Goal: Task Accomplishment & Management: Complete application form

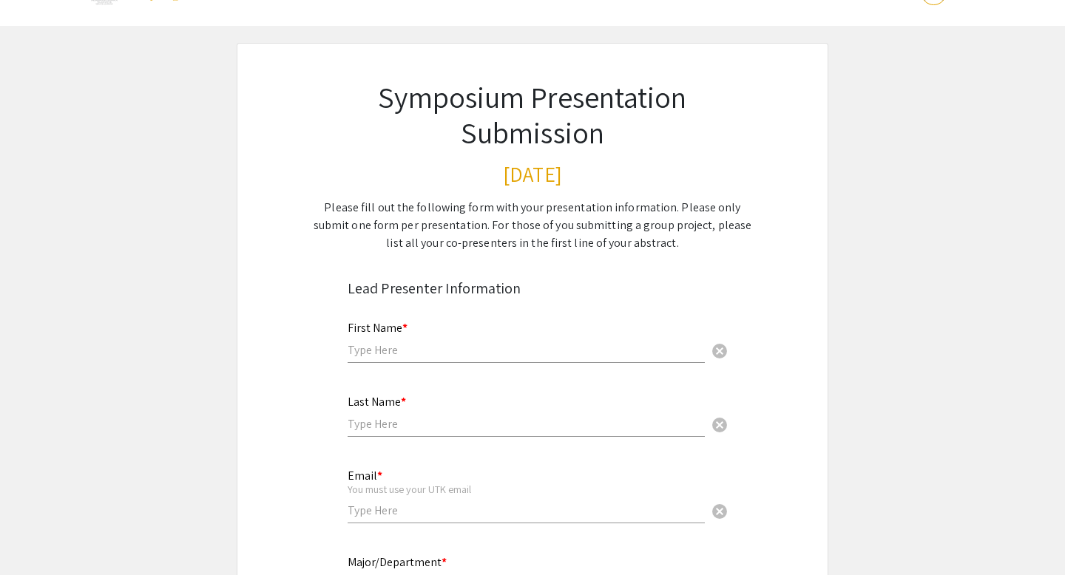
scroll to position [44, 0]
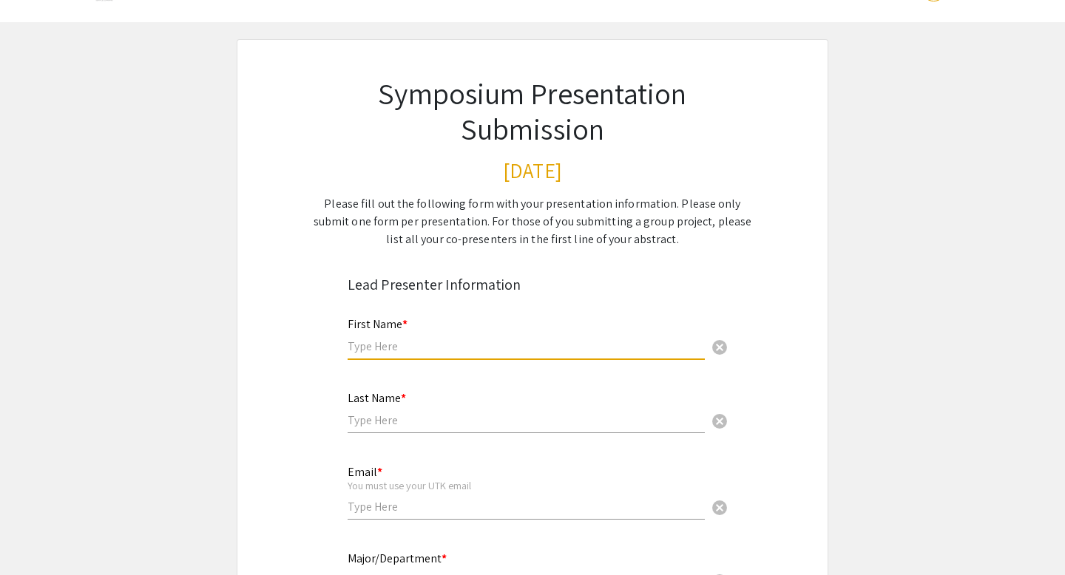
click at [470, 345] on input "text" at bounding box center [526, 347] width 357 height 16
type input "[PERSON_NAME]"
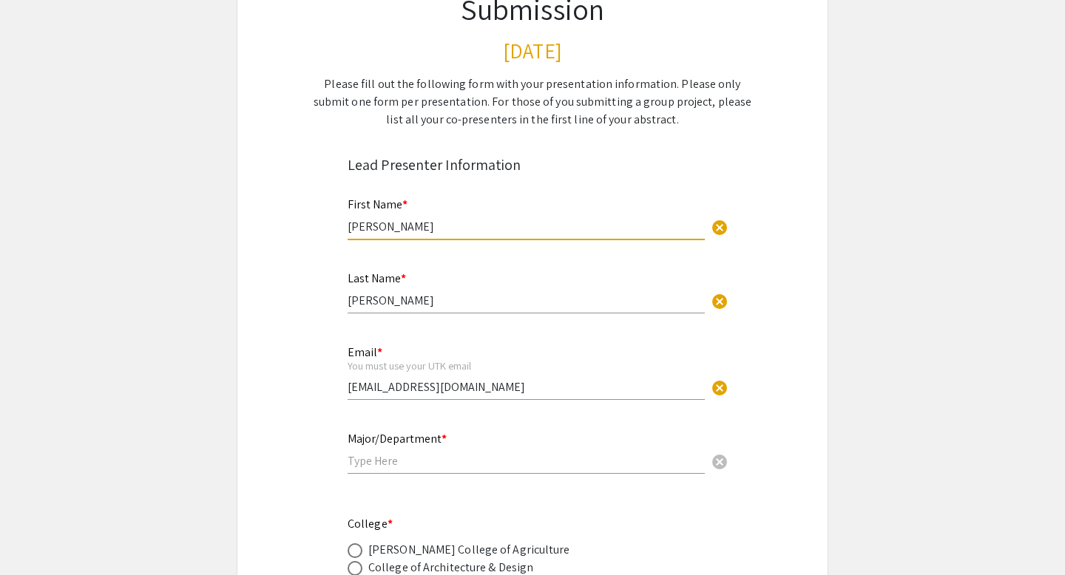
scroll to position [165, 0]
drag, startPoint x: 496, startPoint y: 386, endPoint x: 246, endPoint y: 381, distance: 250.1
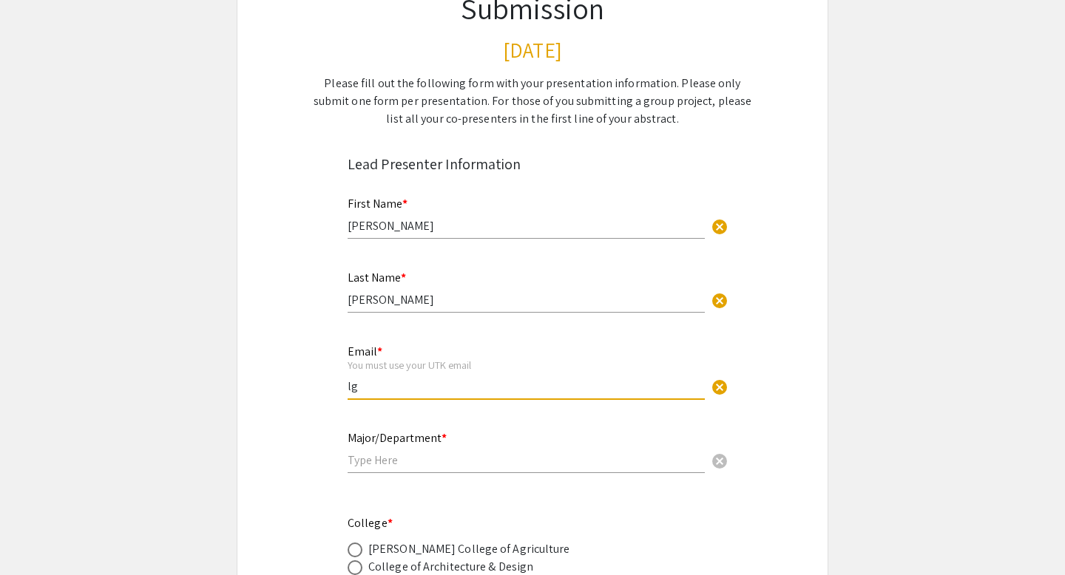
type input "[EMAIL_ADDRESS][DOMAIN_NAME]"
click at [400, 460] on input "text" at bounding box center [526, 461] width 357 height 16
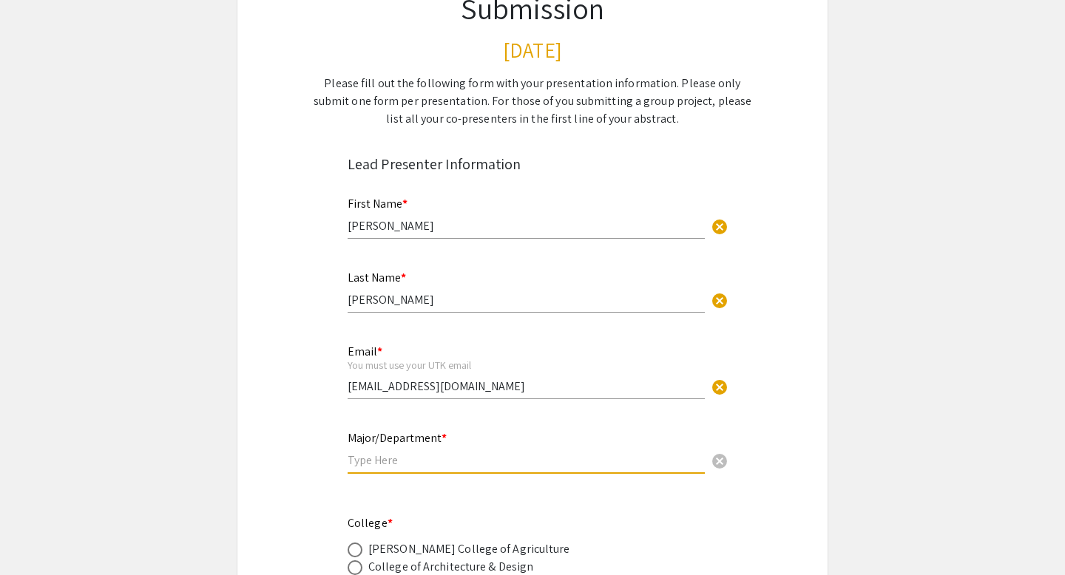
type input "Animal Science"
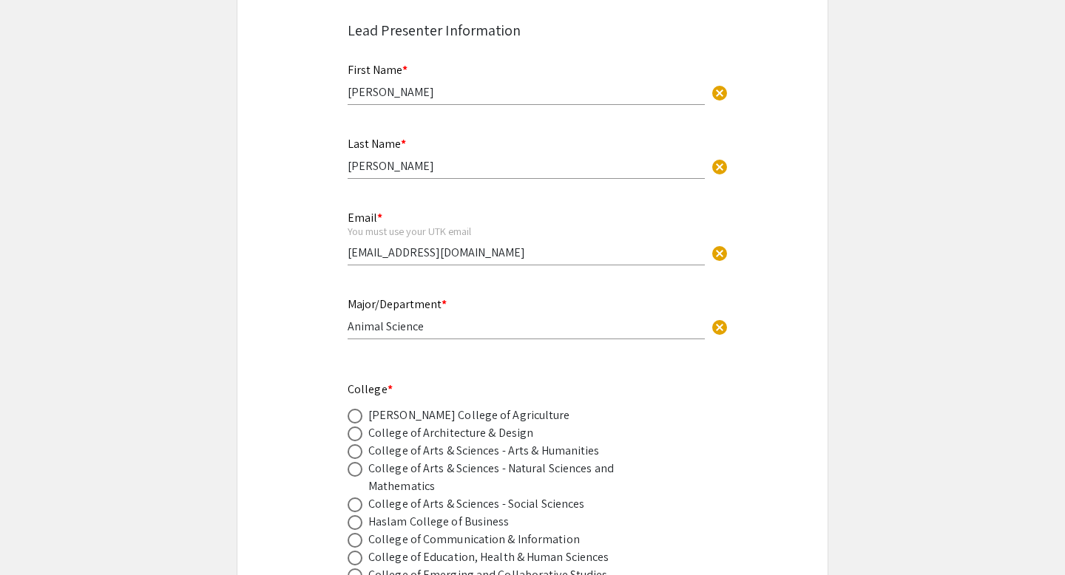
scroll to position [320, 0]
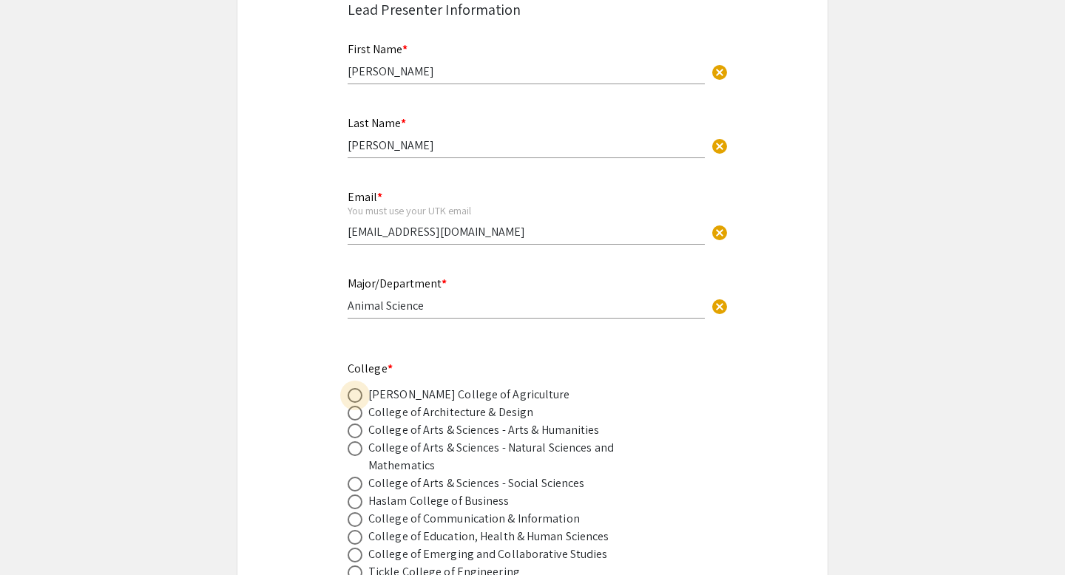
click at [359, 395] on span at bounding box center [355, 395] width 15 height 15
click at [359, 395] on input "radio" at bounding box center [355, 395] width 15 height 15
radio input "true"
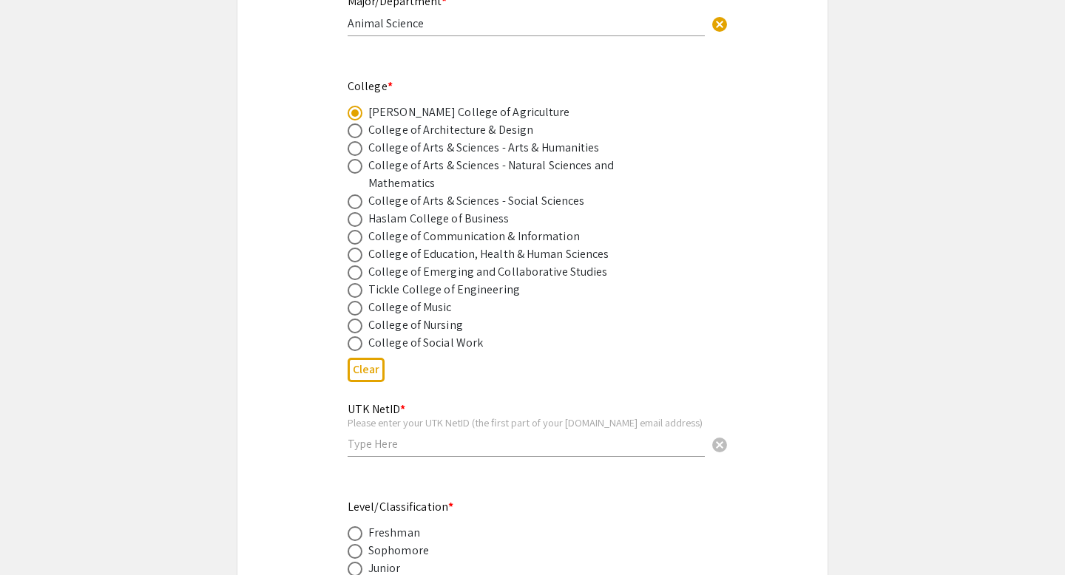
scroll to position [615, 0]
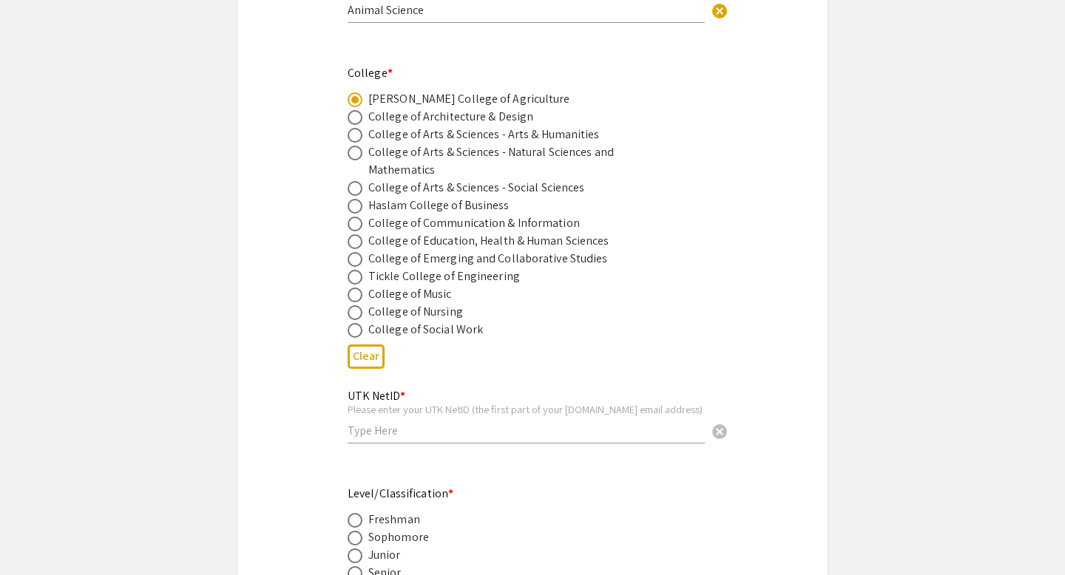
click at [355, 438] on input "text" at bounding box center [526, 431] width 357 height 16
type input "lgilliar"
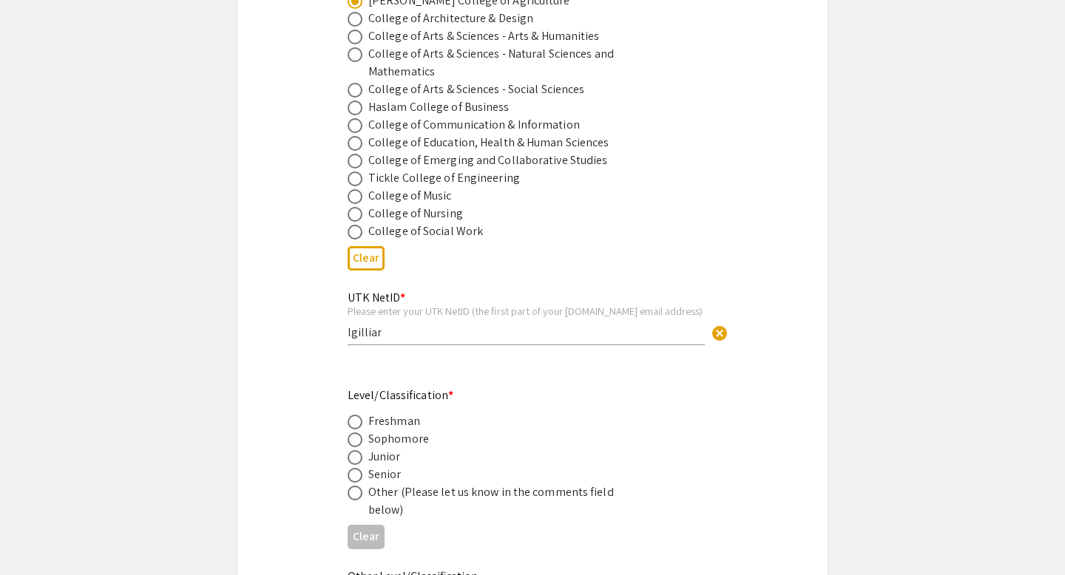
scroll to position [712, 0]
click at [354, 482] on span at bounding box center [355, 477] width 15 height 15
click at [354, 482] on input "radio" at bounding box center [355, 477] width 15 height 15
radio input "true"
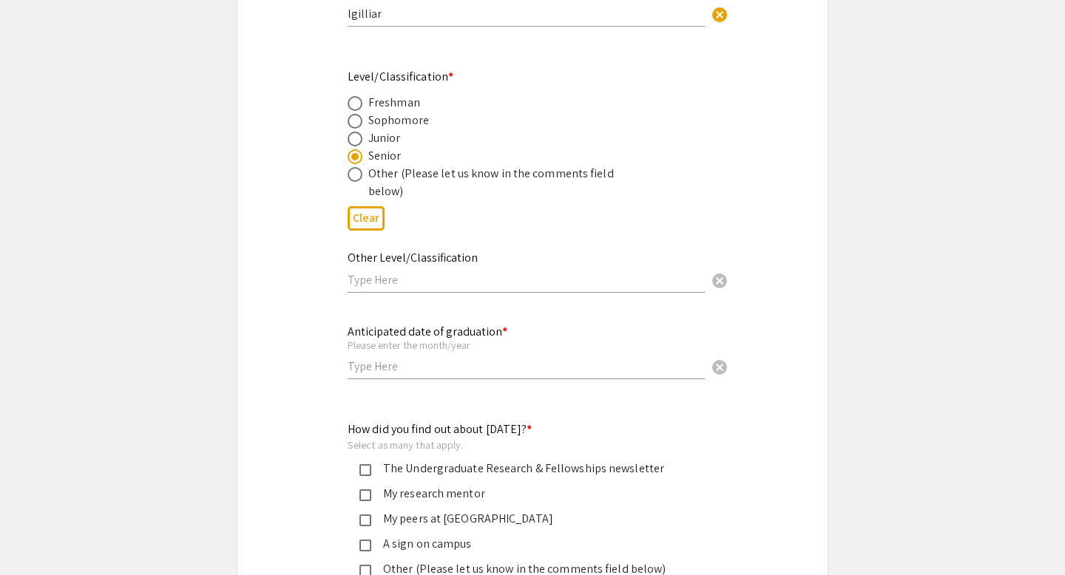
scroll to position [1035, 0]
click at [385, 362] on input "text" at bounding box center [526, 365] width 357 height 16
type input "[DATE]"
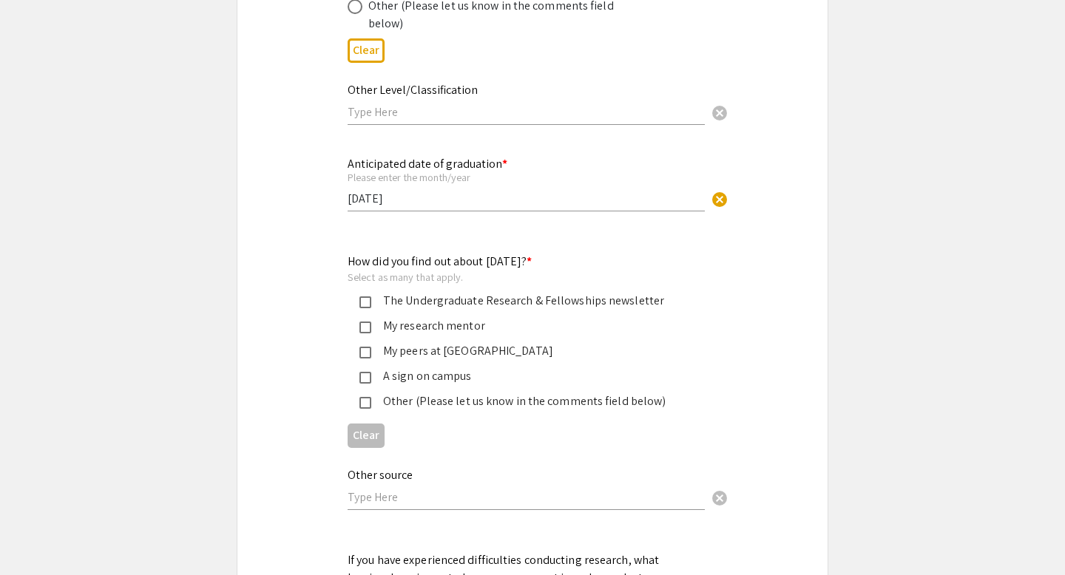
scroll to position [1200, 0]
click at [368, 306] on mat-pseudo-checkbox at bounding box center [366, 303] width 12 height 12
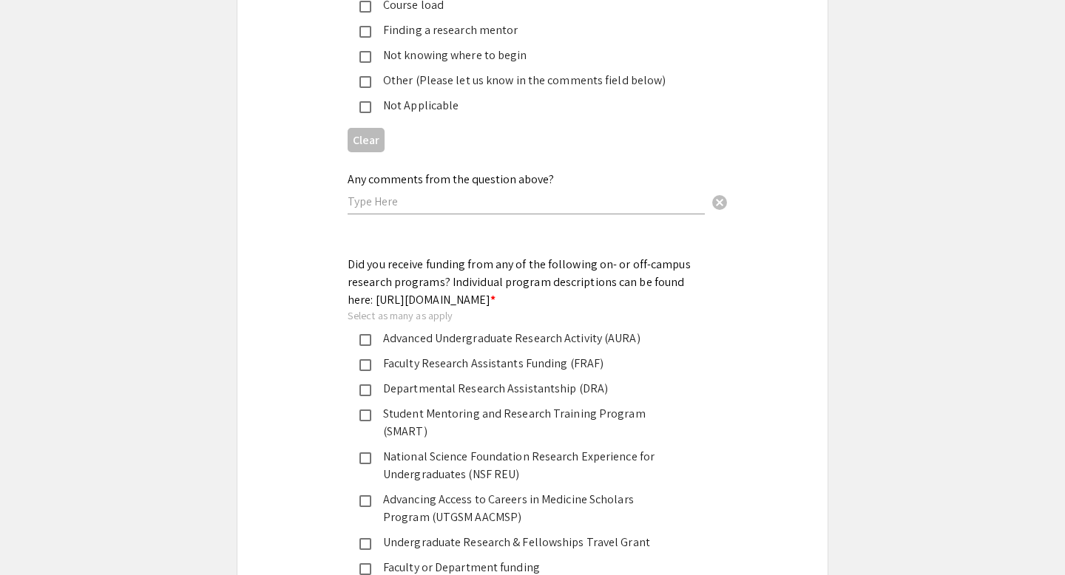
scroll to position [1887, 0]
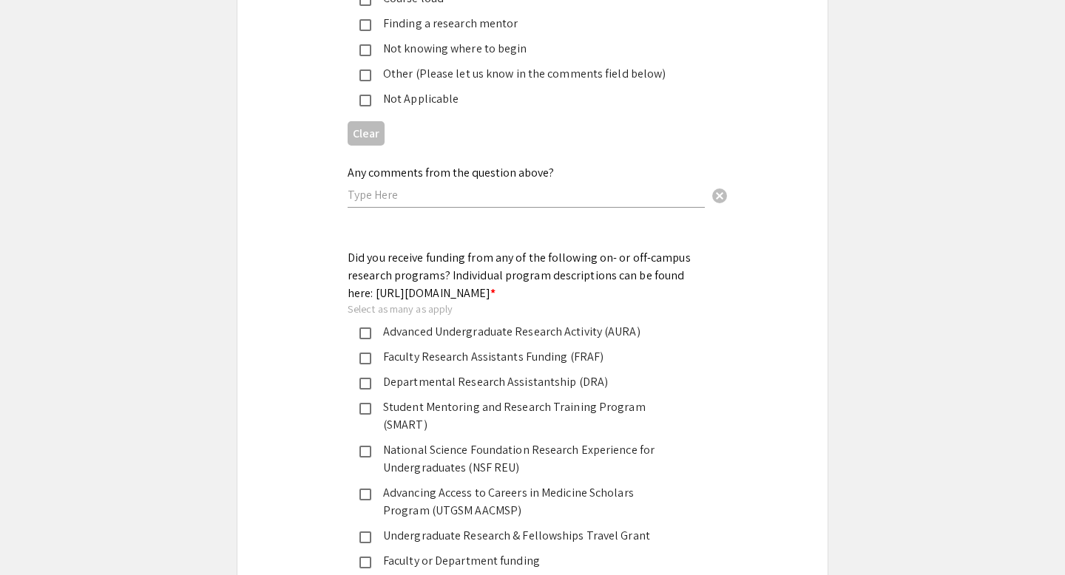
click at [364, 339] on mat-pseudo-checkbox at bounding box center [366, 334] width 12 height 12
click at [294, 430] on div "Symposium Presentation Submission [DATE] Please fill out the following form wit…" at bounding box center [533, 375] width 592 height 4356
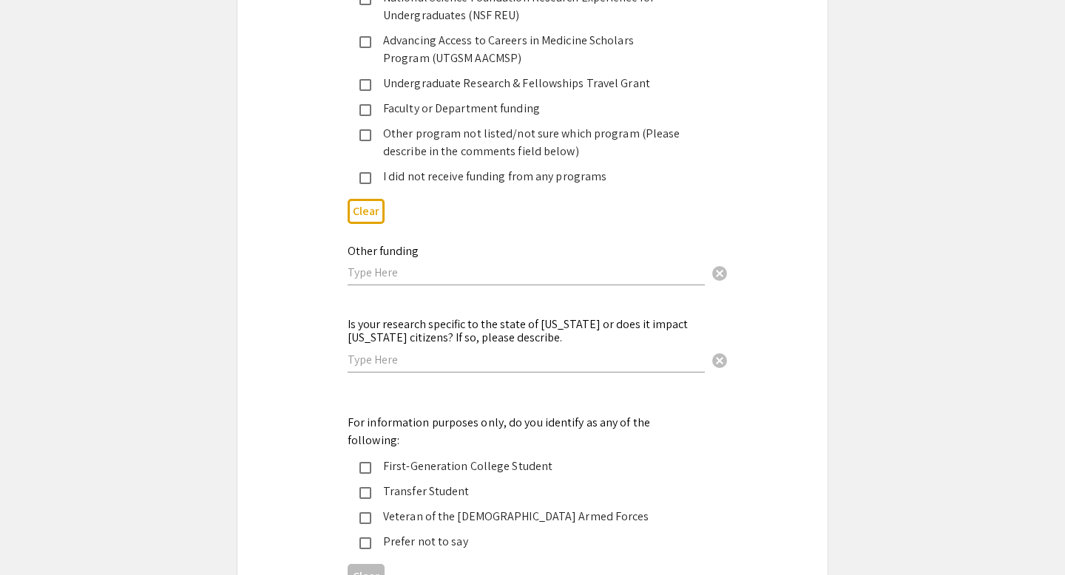
scroll to position [2343, 0]
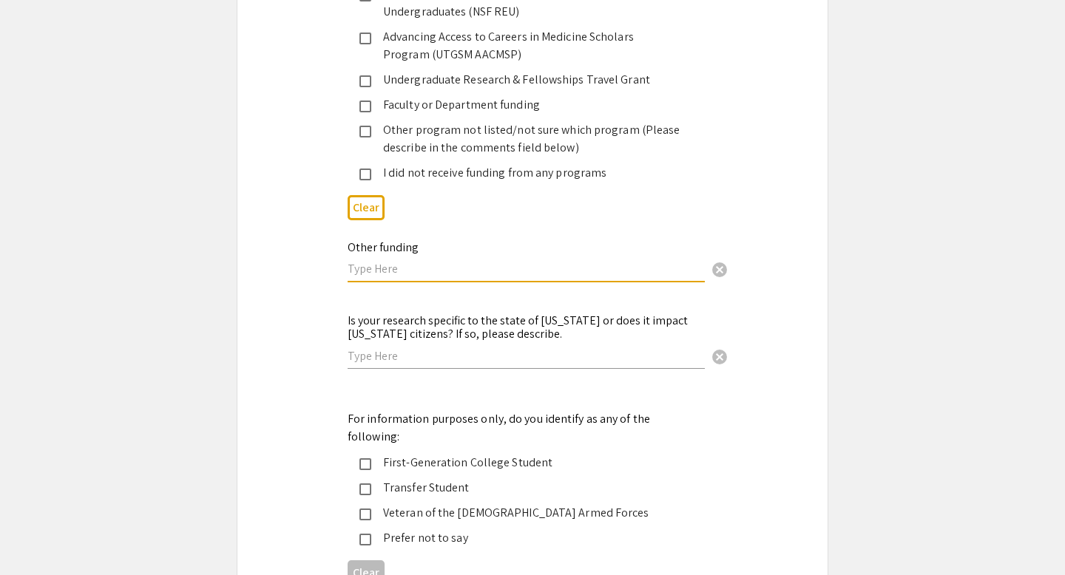
click at [378, 261] on input "text" at bounding box center [526, 269] width 357 height 16
type input "University Honors Grant"
click at [361, 129] on div "Other program not listed/not sure which program (Please describe in the comment…" at bounding box center [521, 139] width 346 height 36
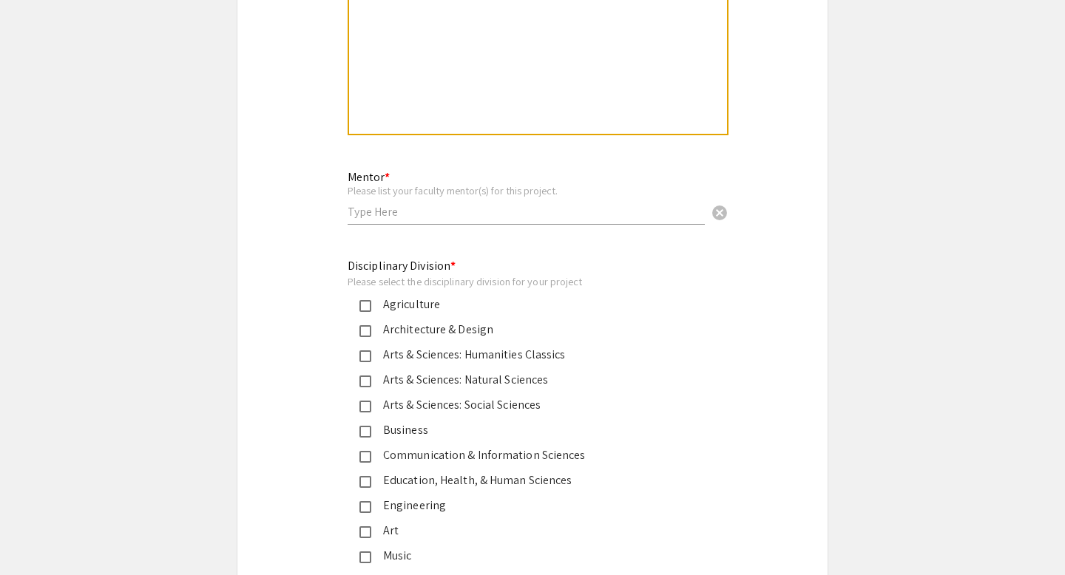
scroll to position [3559, 0]
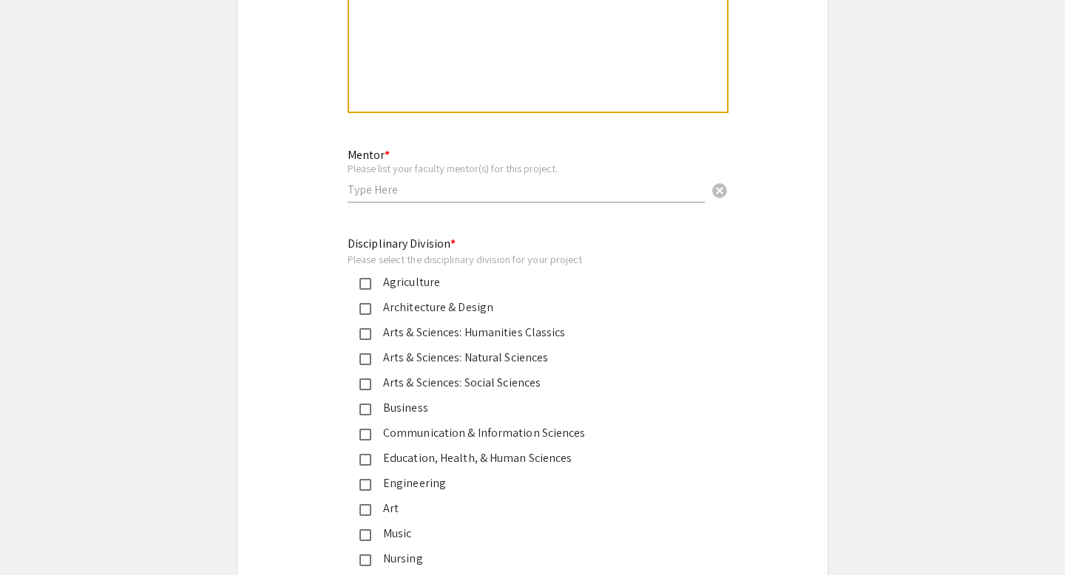
click at [368, 182] on input "text" at bounding box center [526, 190] width 357 height 16
type input "Dr. [PERSON_NAME]"
click at [366, 278] on mat-pseudo-checkbox at bounding box center [366, 284] width 12 height 12
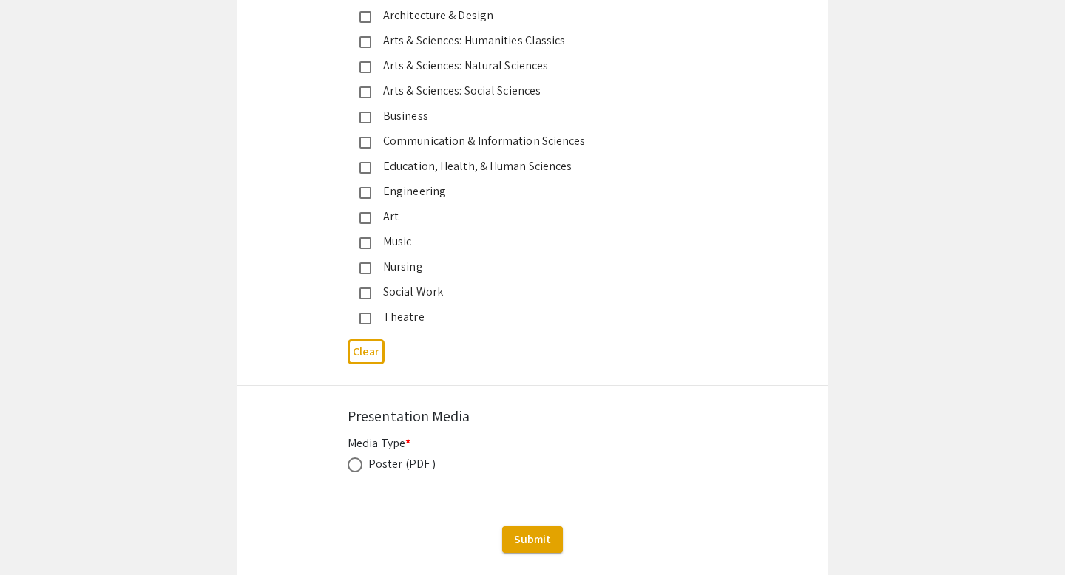
scroll to position [3852, 0]
click at [357, 457] on span at bounding box center [355, 464] width 15 height 15
click at [357, 457] on input "radio" at bounding box center [355, 464] width 15 height 15
radio input "true"
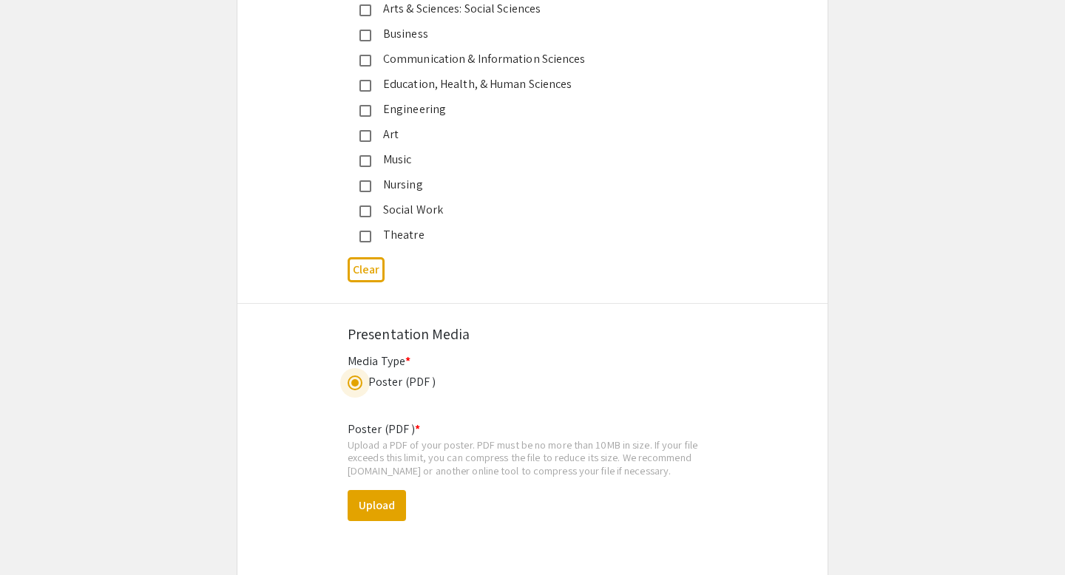
scroll to position [3935, 0]
click at [381, 489] on button "Upload" at bounding box center [377, 504] width 58 height 31
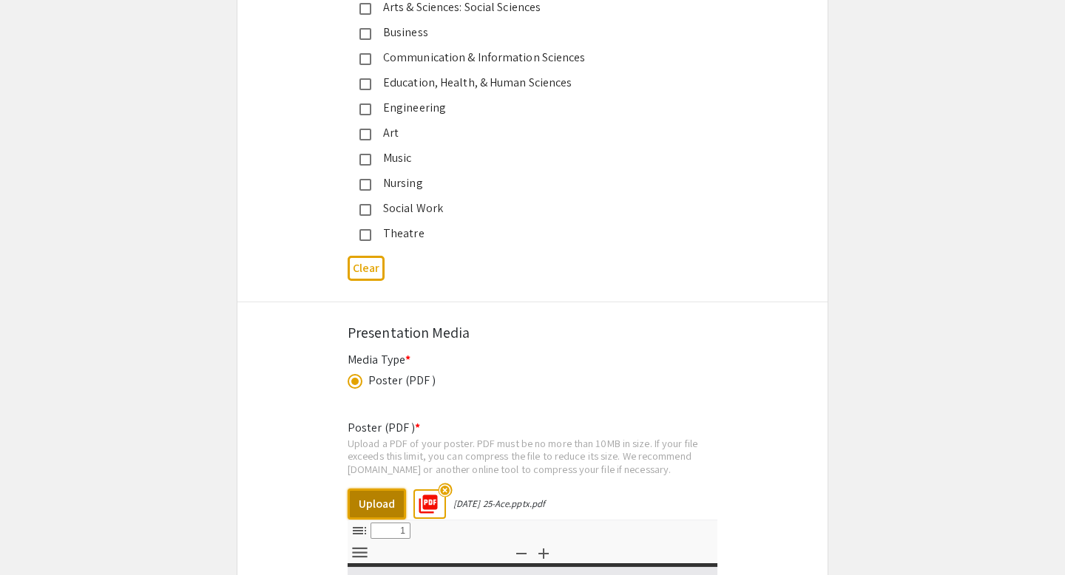
select select "custom"
type input "0"
select select "custom"
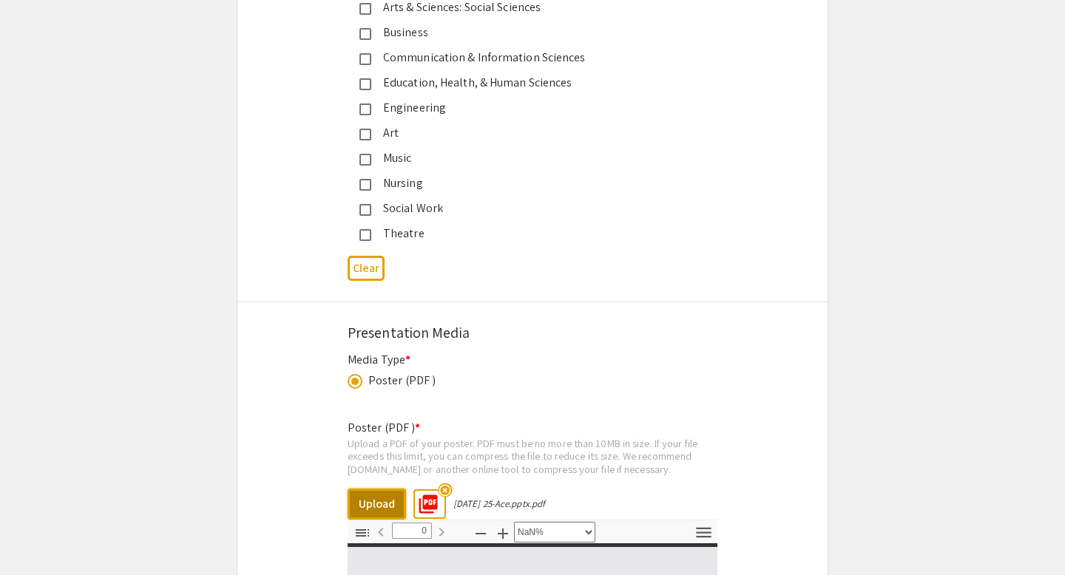
type input "1"
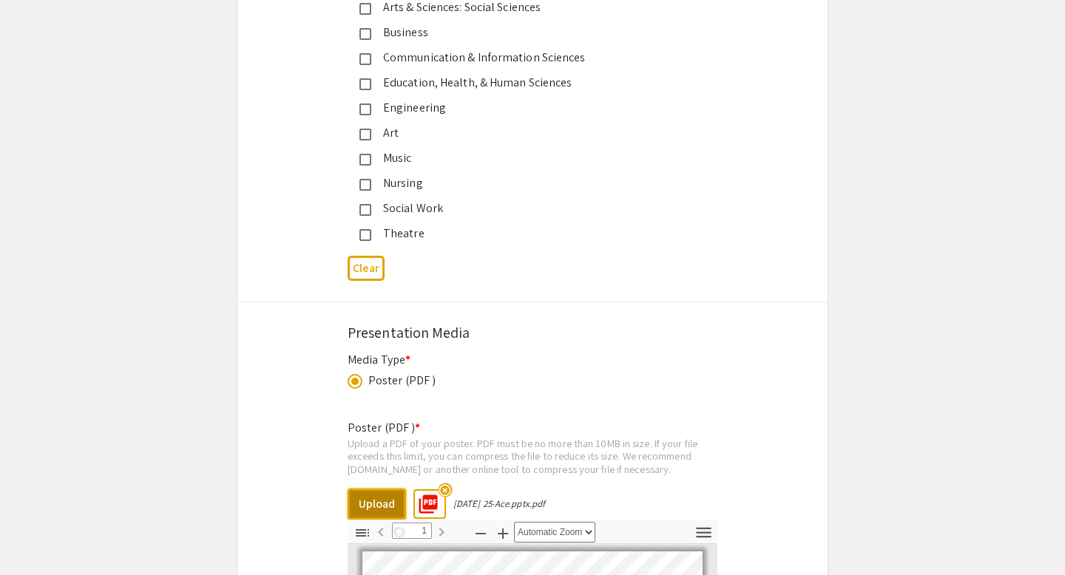
select select "auto"
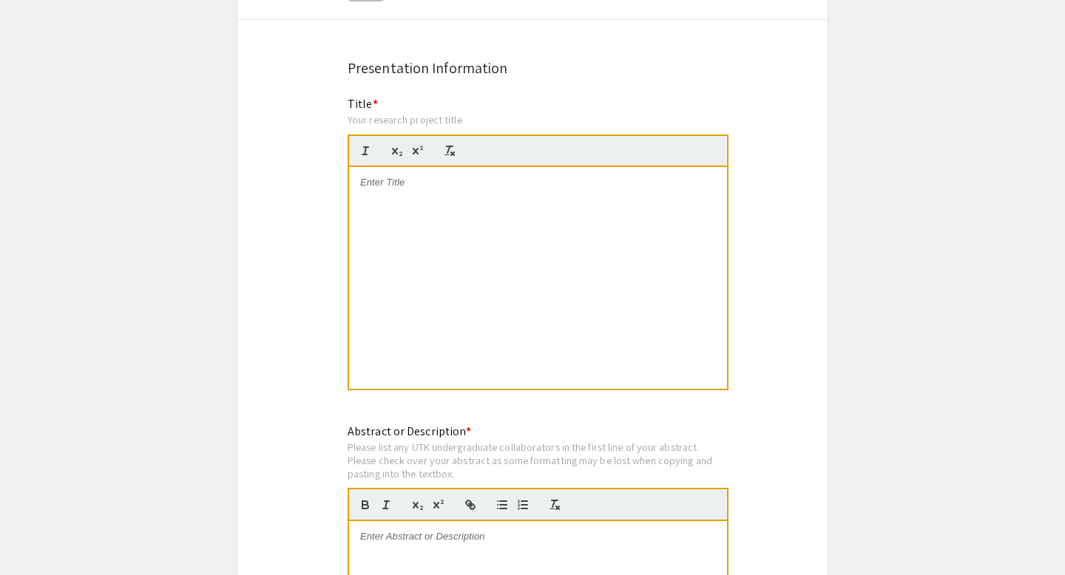
scroll to position [2905, 0]
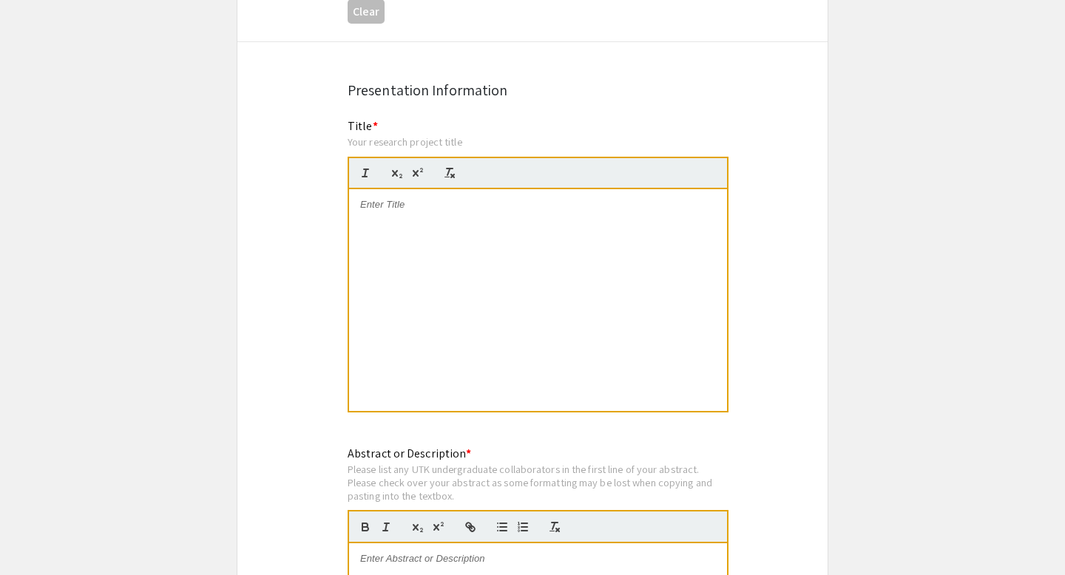
click at [630, 277] on div at bounding box center [538, 300] width 378 height 222
click at [462, 198] on p "Investigation of Goat Mbolization" at bounding box center [538, 204] width 356 height 13
click at [461, 198] on p "Investigation of Goat Mbolization" at bounding box center [538, 204] width 356 height 13
click at [545, 198] on p "Investigation of Goat Metabolization" at bounding box center [538, 204] width 356 height 13
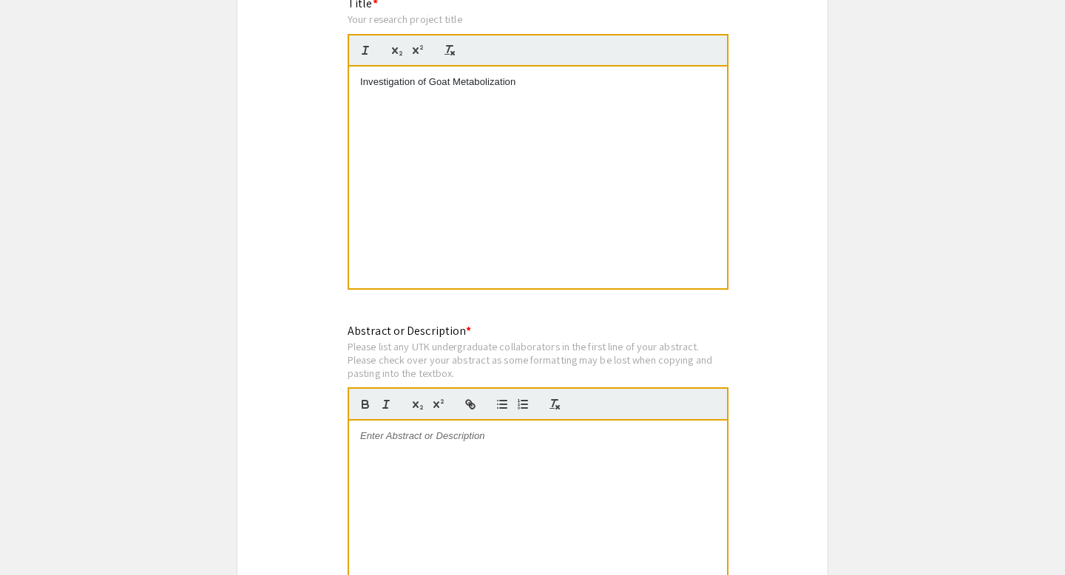
scroll to position [3021, 0]
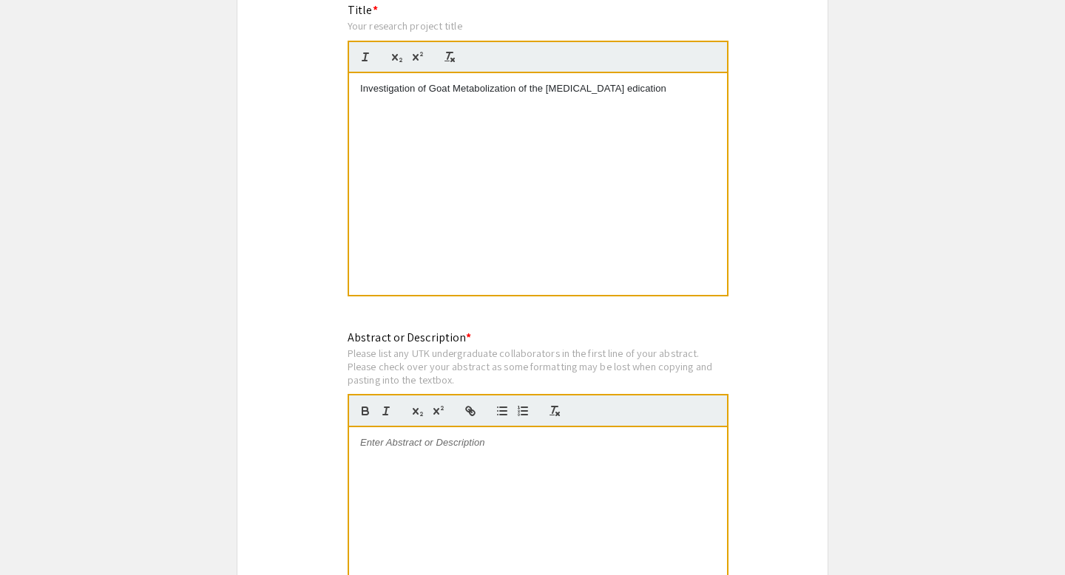
click at [586, 82] on p "Investigation of Goat Metabolization of the [MEDICAL_DATA] edication" at bounding box center [538, 88] width 356 height 13
click at [675, 82] on p "Investigation of Goat Metabolization of the [MEDICAL_DATA] Medication" at bounding box center [538, 88] width 356 height 13
click at [654, 82] on p "Investigation of Goat Metabolization of the [MEDICAL_DATA] Medication [MEDICAL_…" at bounding box center [538, 95] width 356 height 27
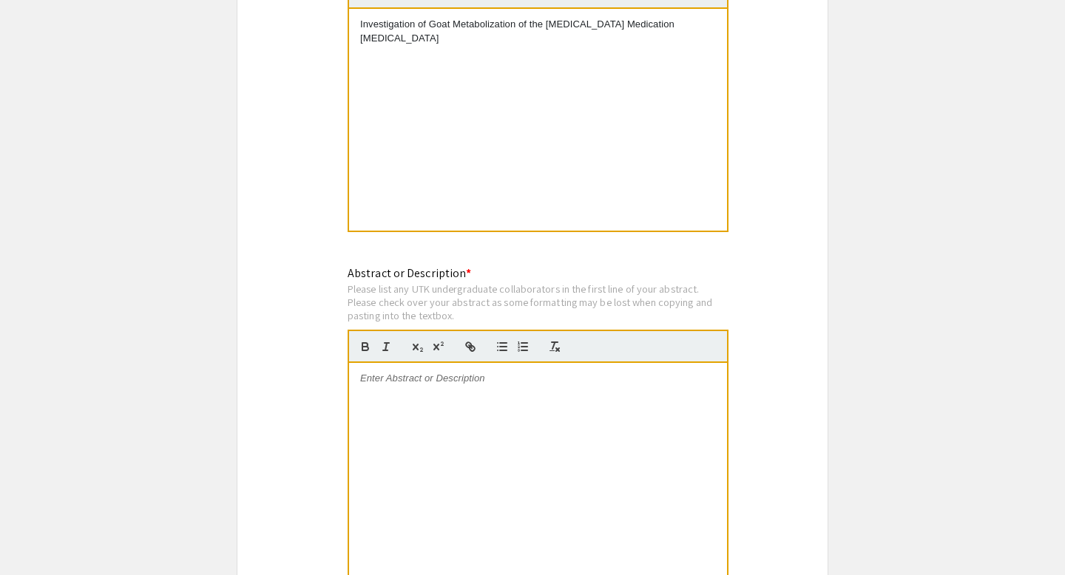
scroll to position [3086, 0]
click at [419, 362] on div at bounding box center [538, 473] width 378 height 222
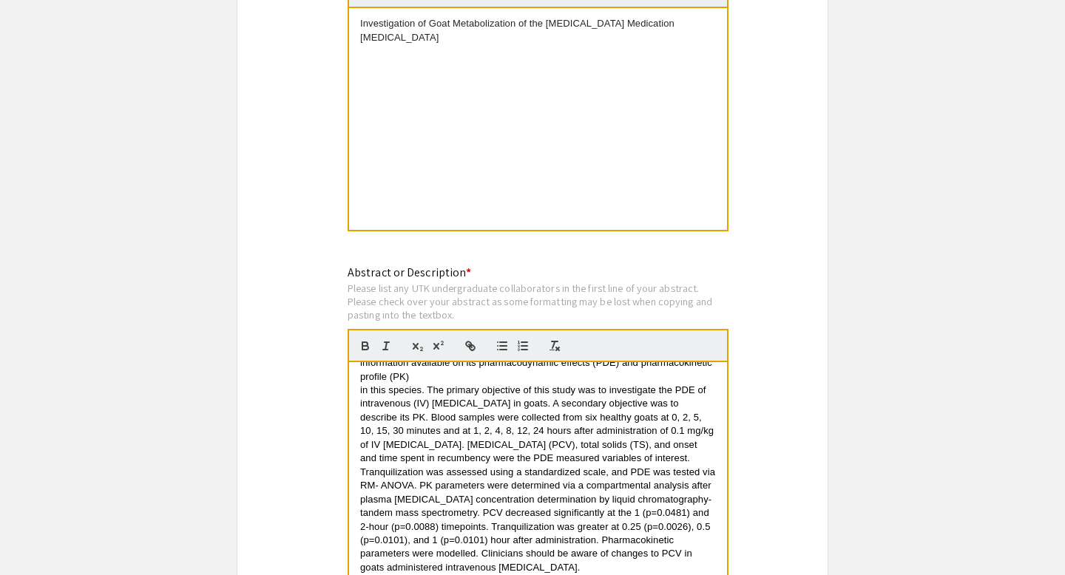
scroll to position [27, 0]
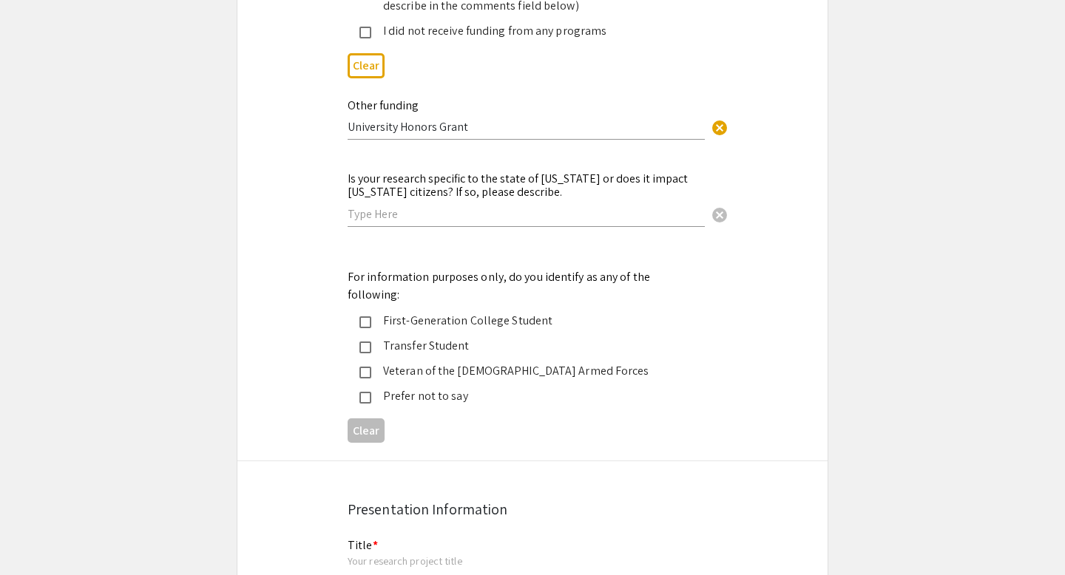
scroll to position [2487, 0]
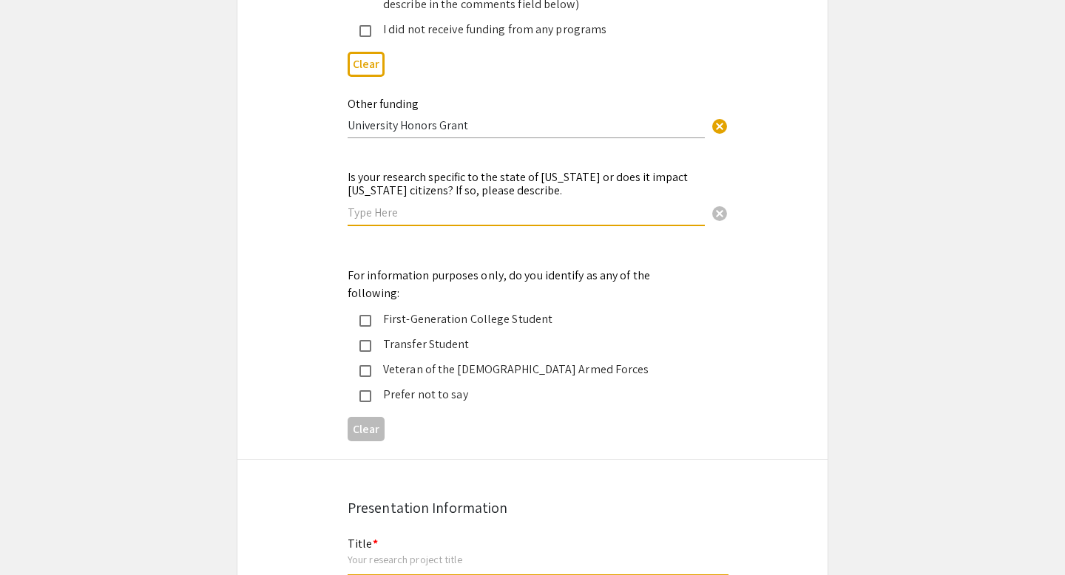
click at [409, 205] on input "text" at bounding box center [526, 213] width 357 height 16
type input "This project was a current UTCVM DVM/Masters project that we assisted with."
click at [719, 205] on span "cancel" at bounding box center [720, 214] width 18 height 18
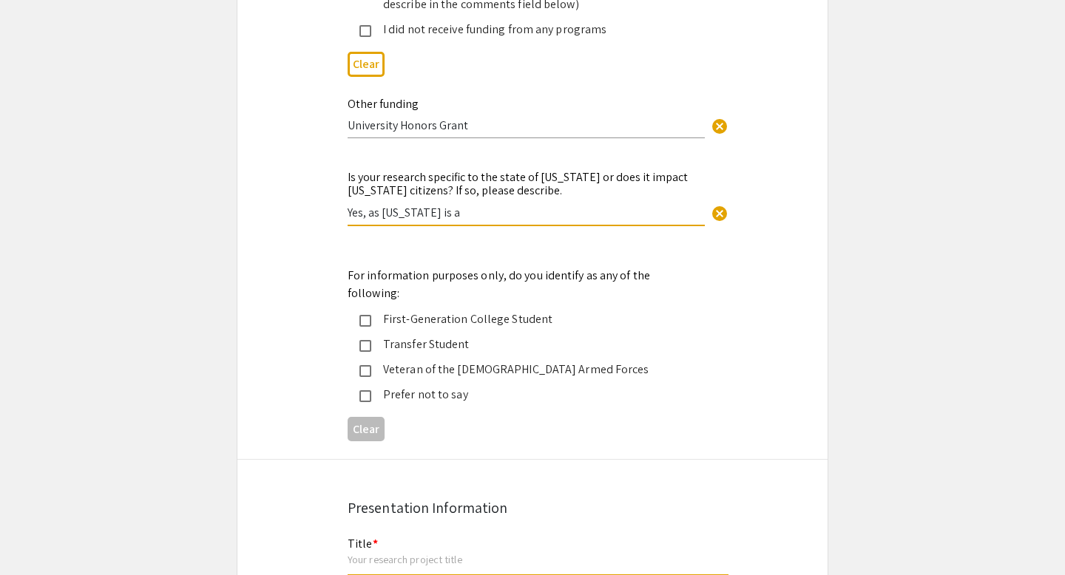
click at [377, 205] on input "Yes, as [US_STATE] is a" at bounding box center [526, 213] width 357 height 16
click at [481, 205] on input "Yes, [US_STATE] is a" at bounding box center [526, 213] width 357 height 16
type input "Yes, [US_STATE] is an agricultural state and this project increases our underst…"
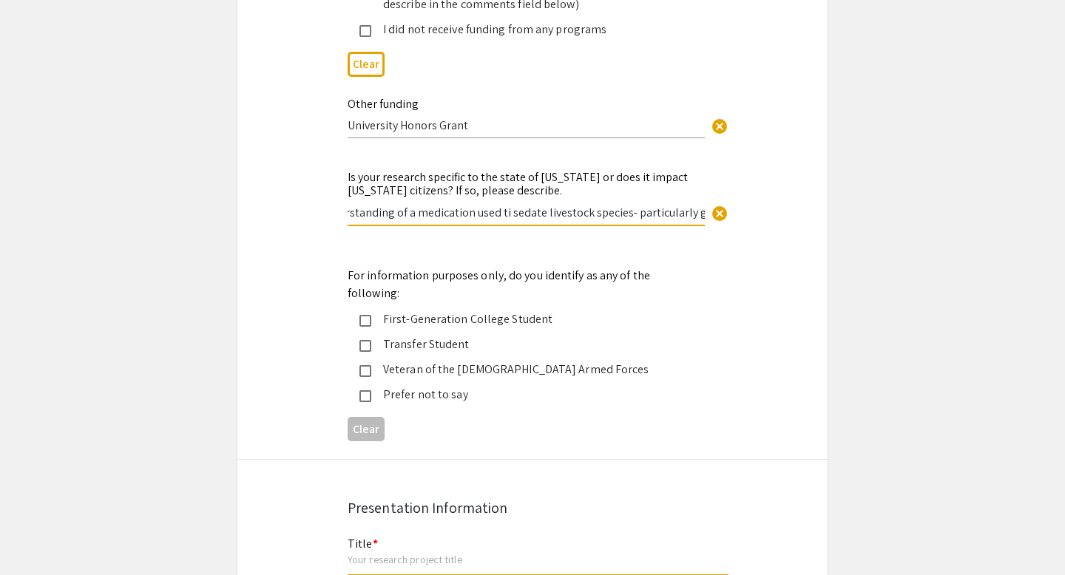
click at [267, 266] on div "Symposium Presentation Submission [DATE] Please fill out the following form wit…" at bounding box center [533, 43] width 592 height 4892
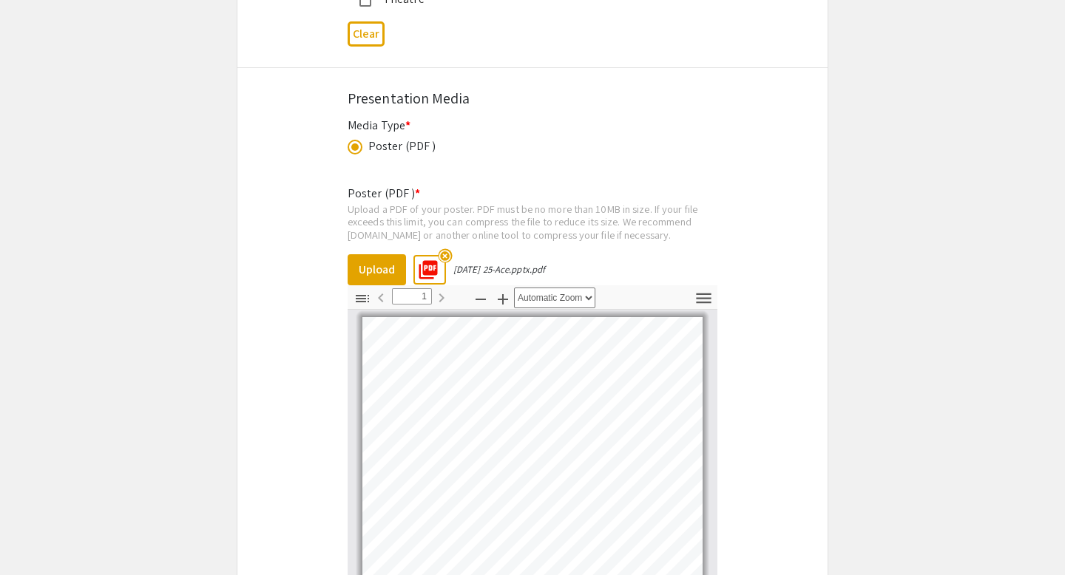
scroll to position [4449, 0]
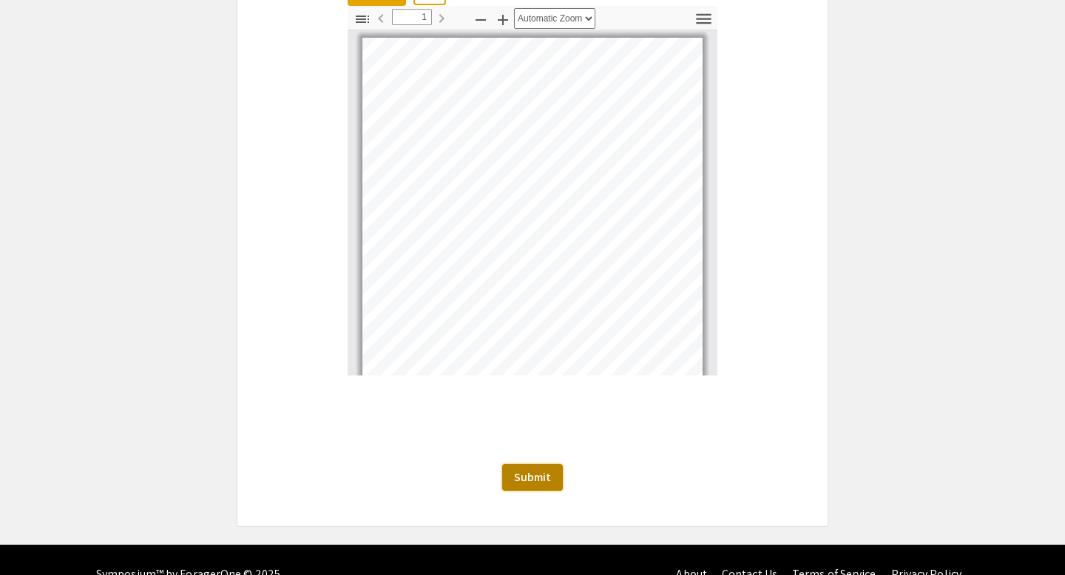
click at [517, 470] on span "Submit" at bounding box center [532, 478] width 37 height 16
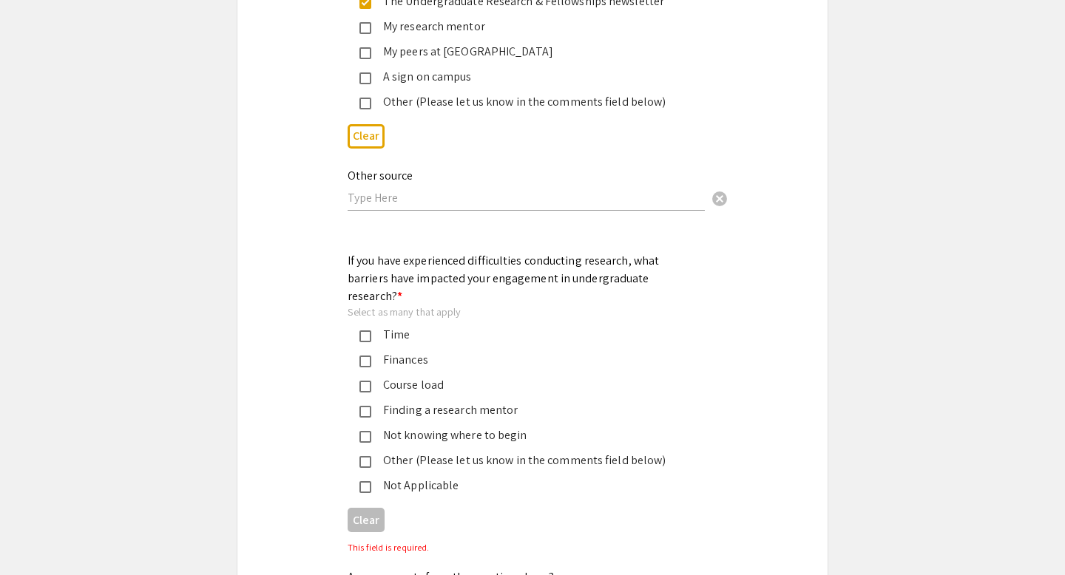
scroll to position [1521, 0]
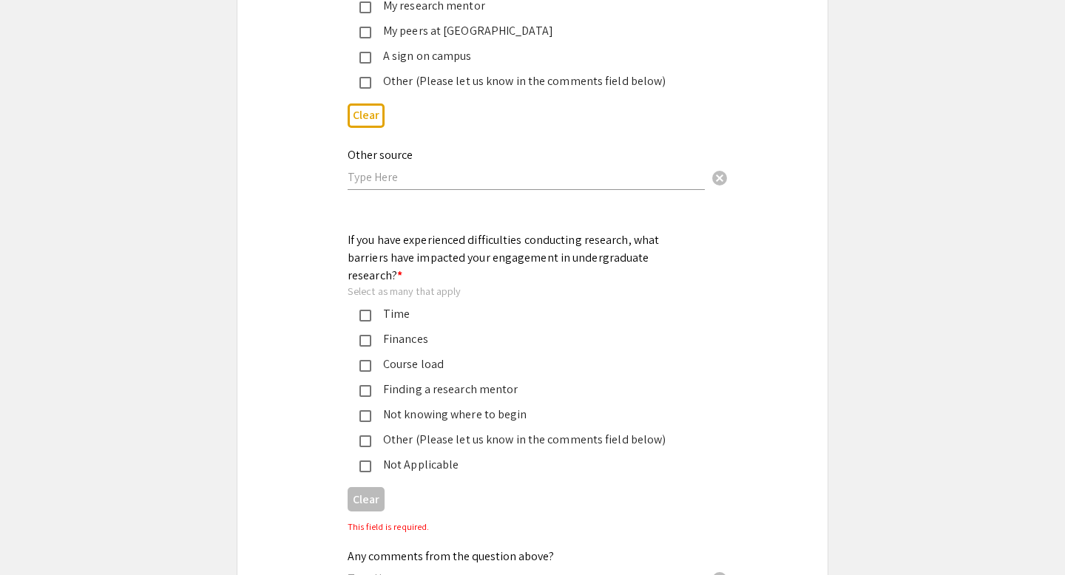
click at [446, 306] on div "Time" at bounding box center [526, 315] width 311 height 18
click at [436, 356] on div "Course load" at bounding box center [526, 365] width 311 height 18
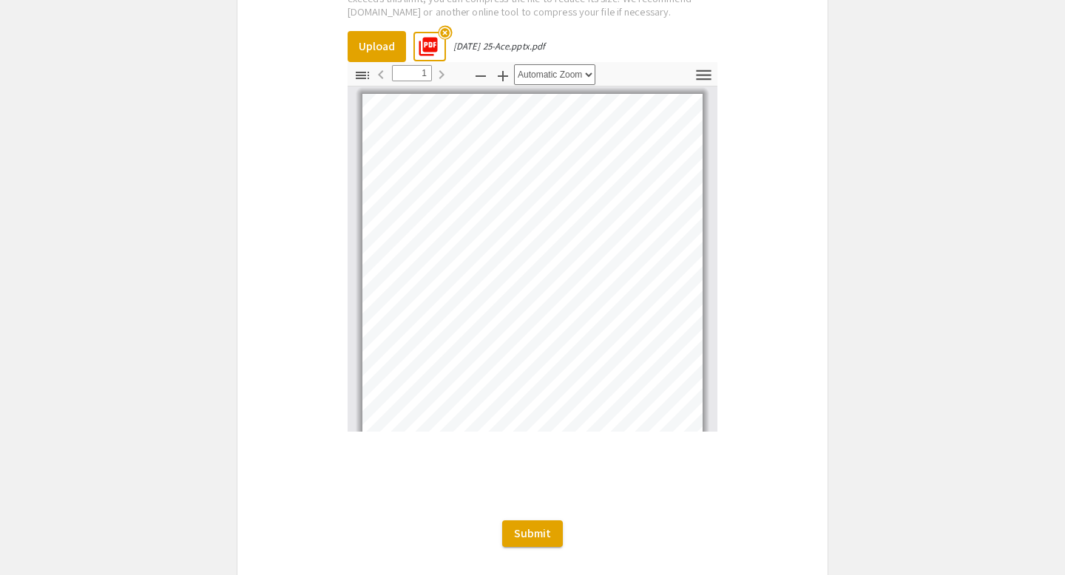
scroll to position [4449, 0]
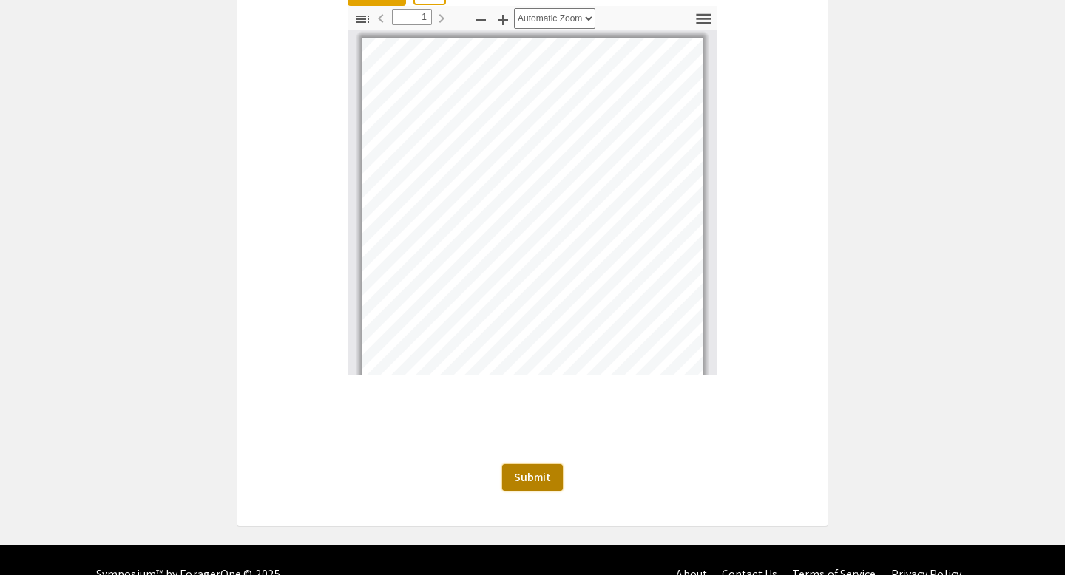
click at [536, 470] on span "Submit" at bounding box center [532, 478] width 37 height 16
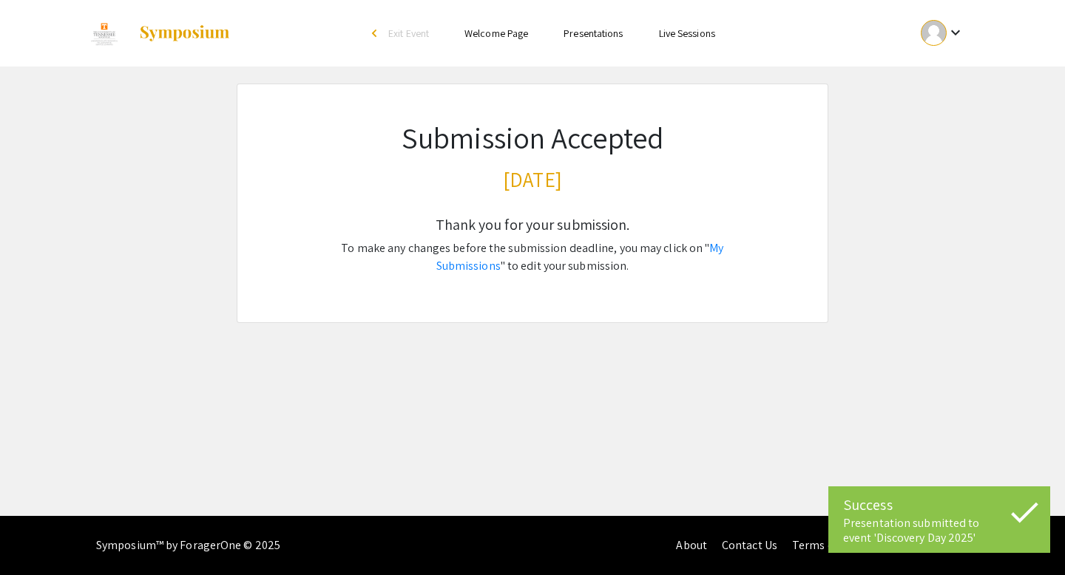
scroll to position [0, 0]
